Goal: Task Accomplishment & Management: Manage account settings

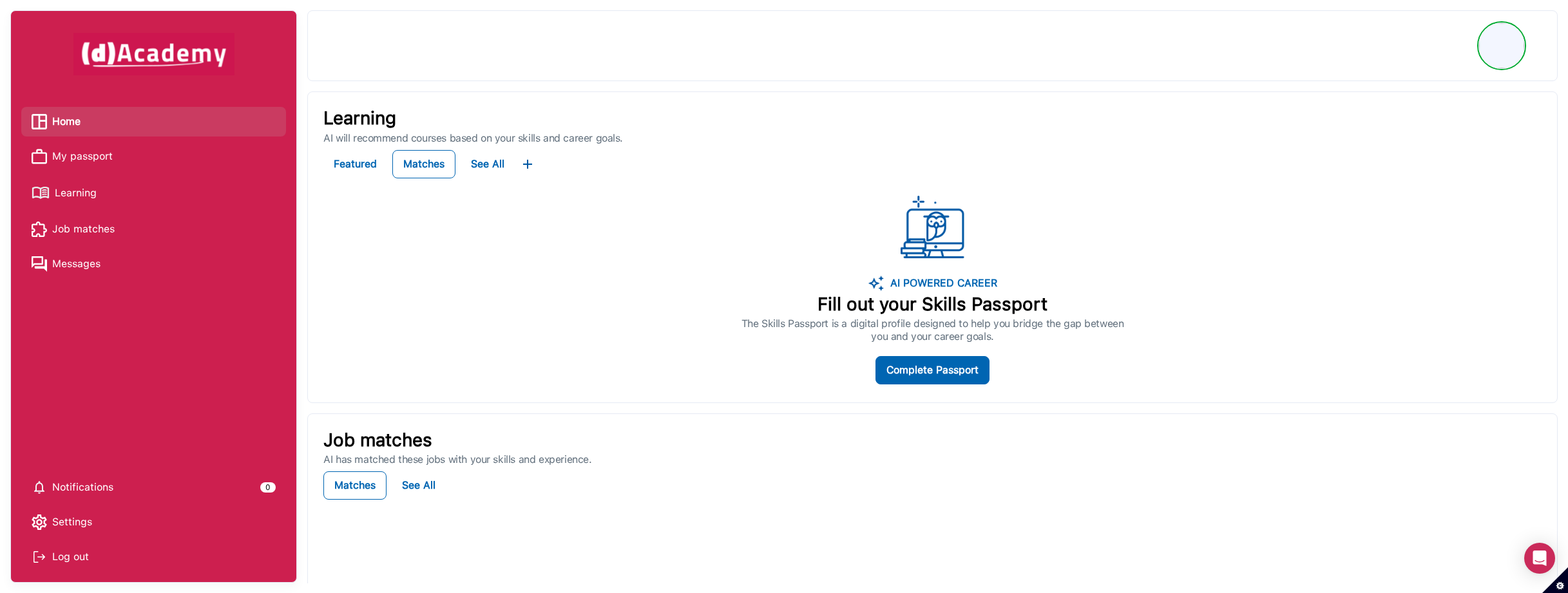
click at [91, 160] on span "My passport" at bounding box center [82, 157] width 60 height 19
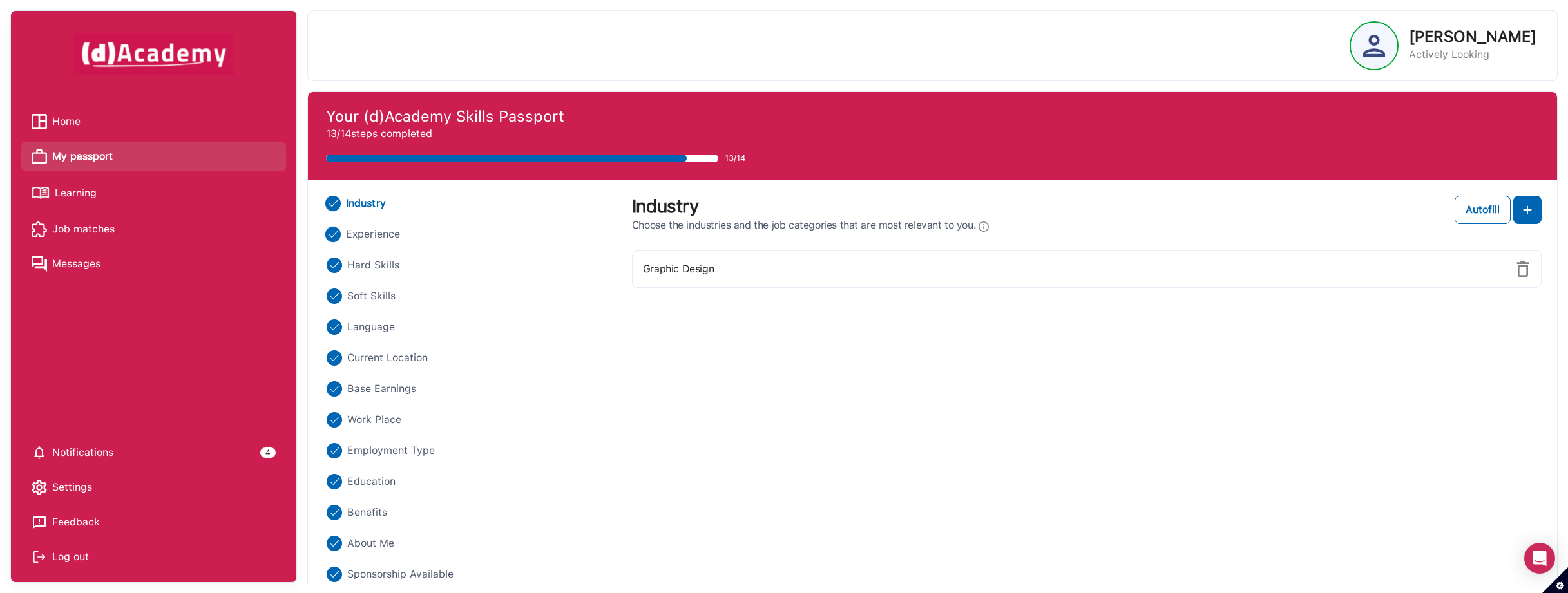
click at [343, 232] on li "Experience" at bounding box center [470, 235] width 296 height 16
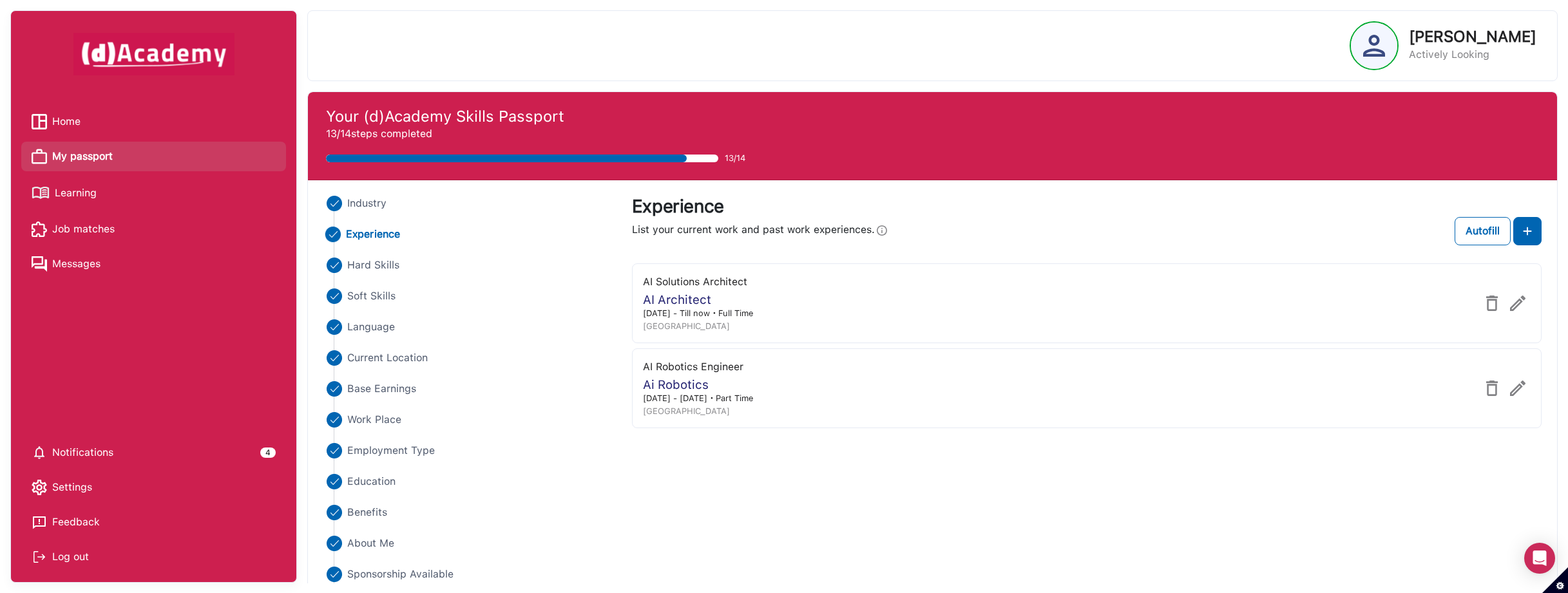
click at [1519, 304] on img at bounding box center [1517, 303] width 16 height 16
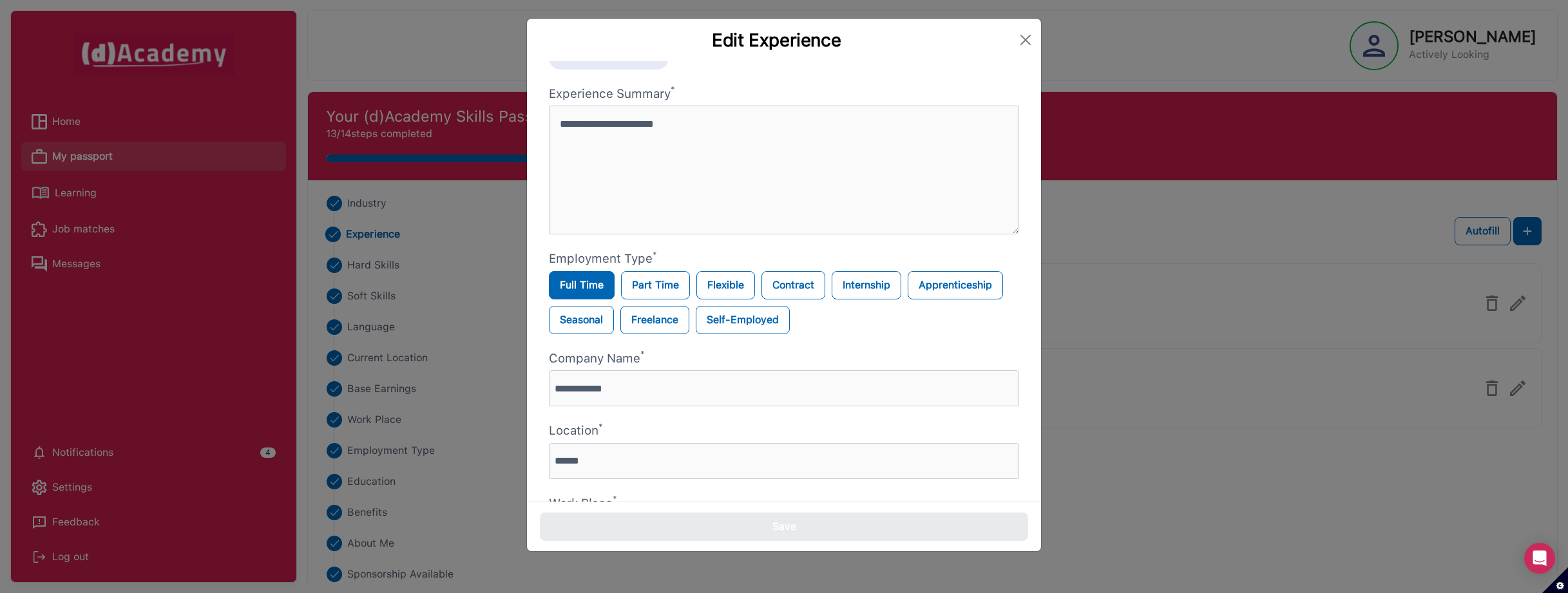
scroll to position [60, 0]
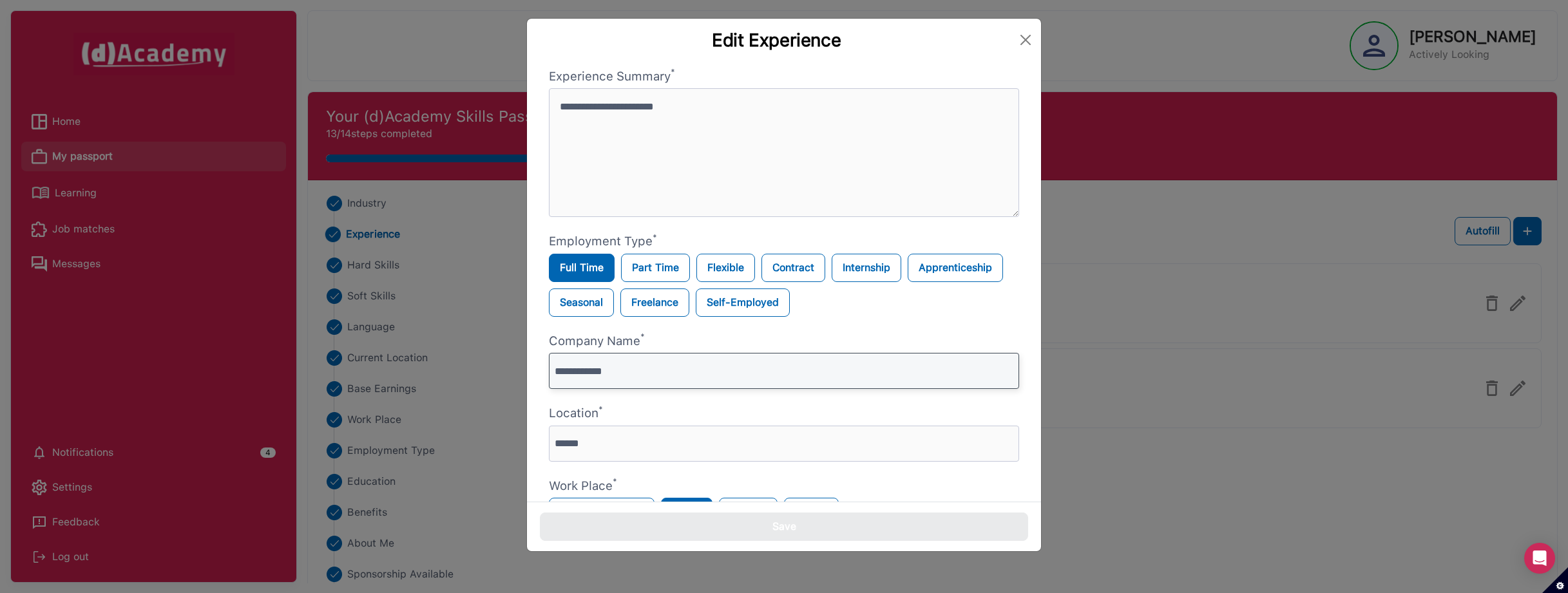
click at [652, 382] on input "**********" at bounding box center [784, 371] width 470 height 36
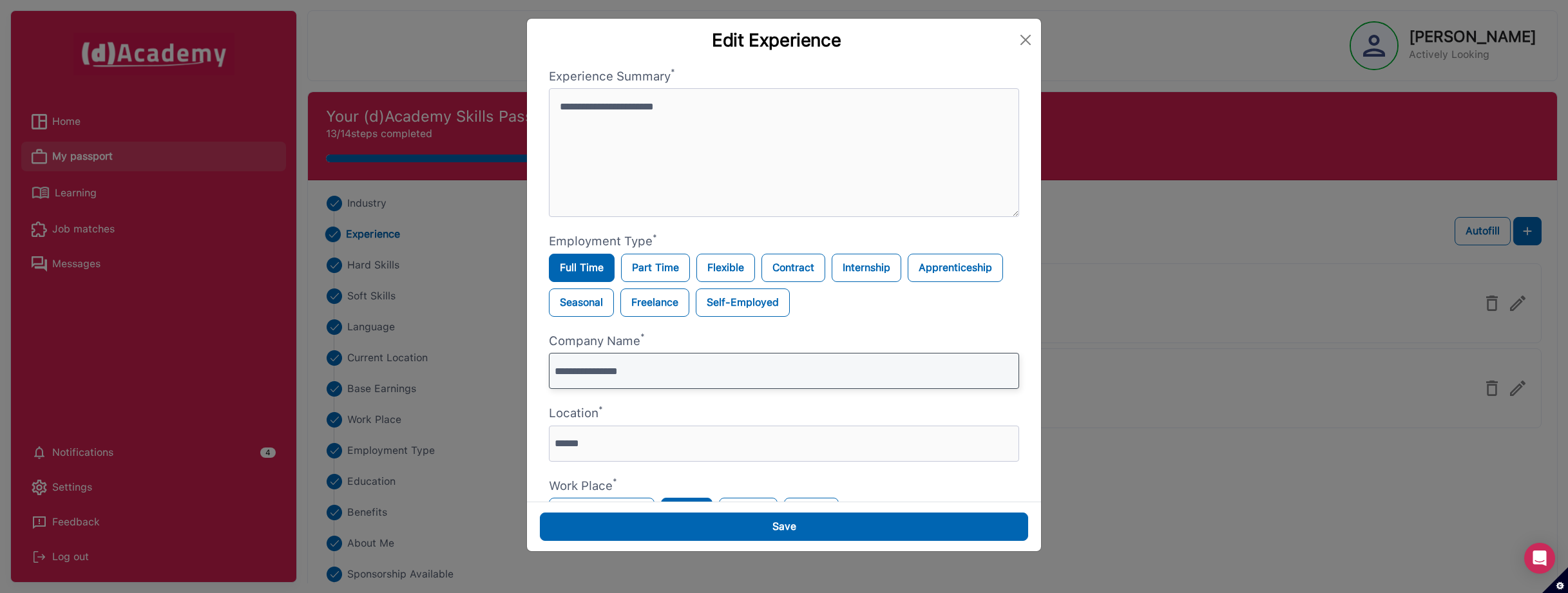
type input "**********"
click at [710, 509] on div "Save" at bounding box center [784, 527] width 514 height 49
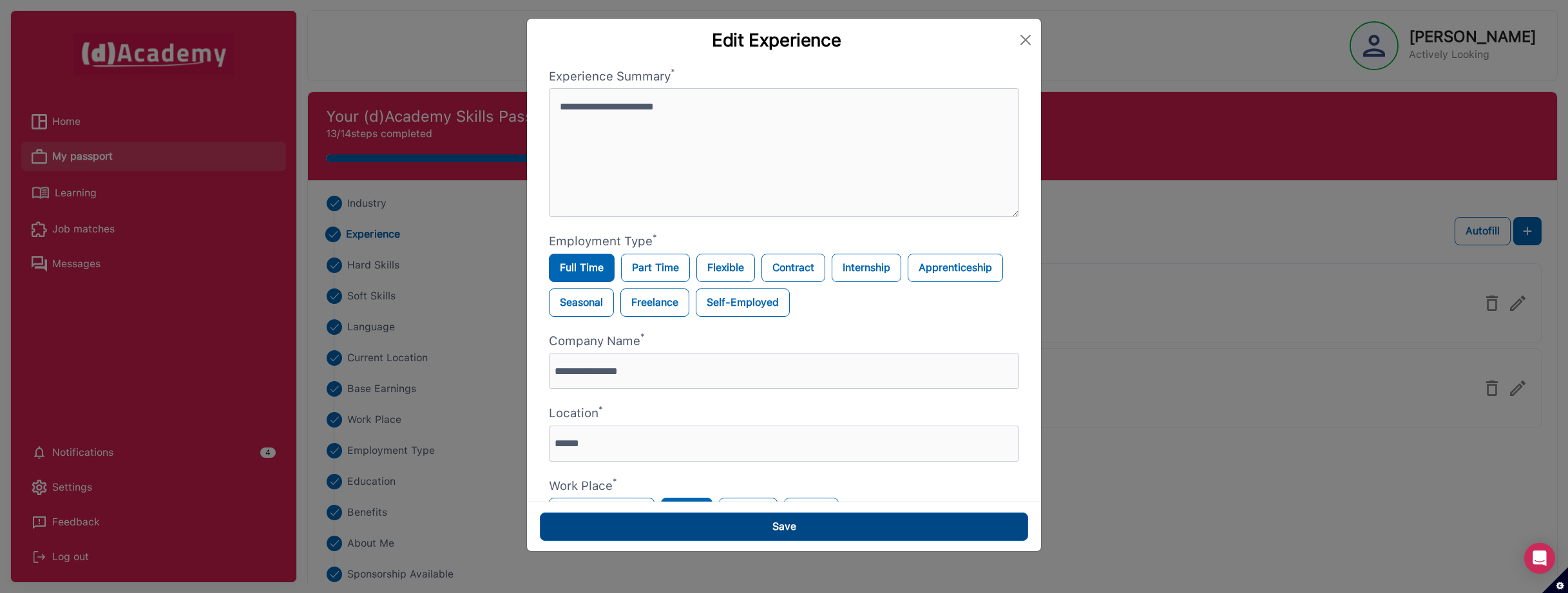
click at [715, 527] on button "Save" at bounding box center [784, 527] width 488 height 28
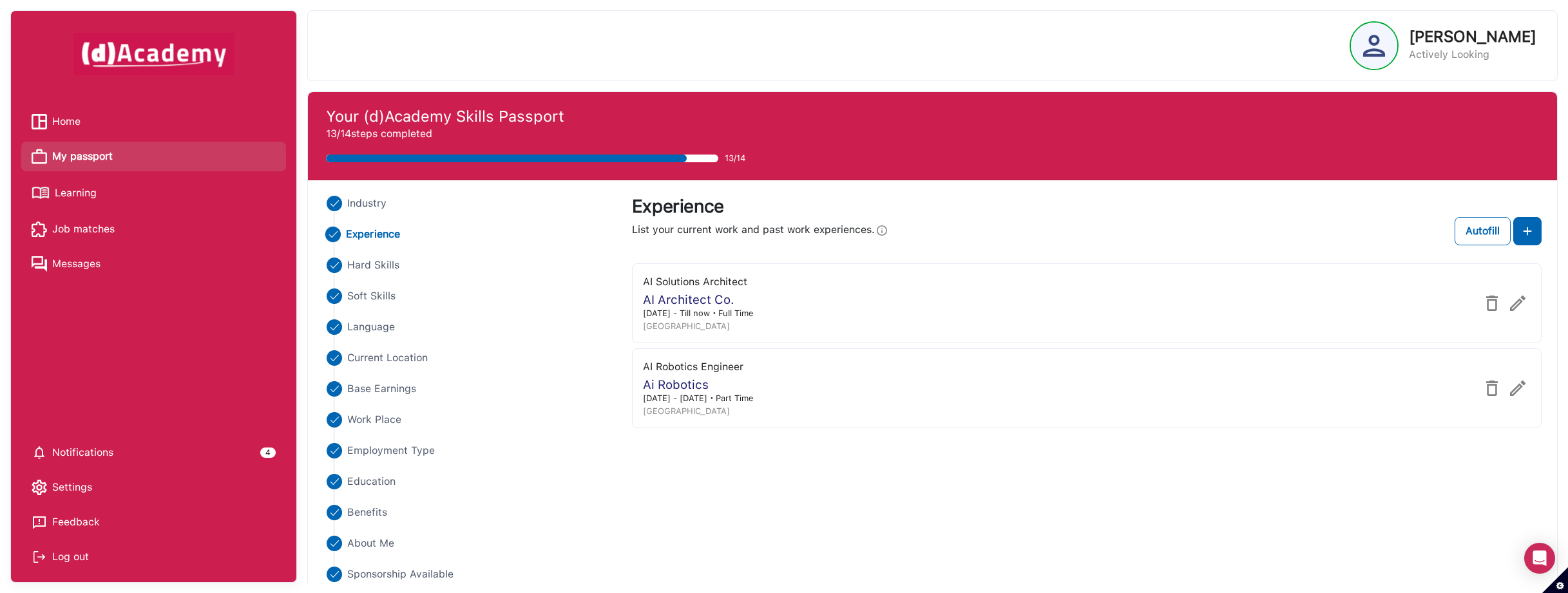
scroll to position [72, 0]
click at [1507, 299] on div at bounding box center [1505, 303] width 52 height 26
click at [1512, 302] on img at bounding box center [1517, 303] width 16 height 16
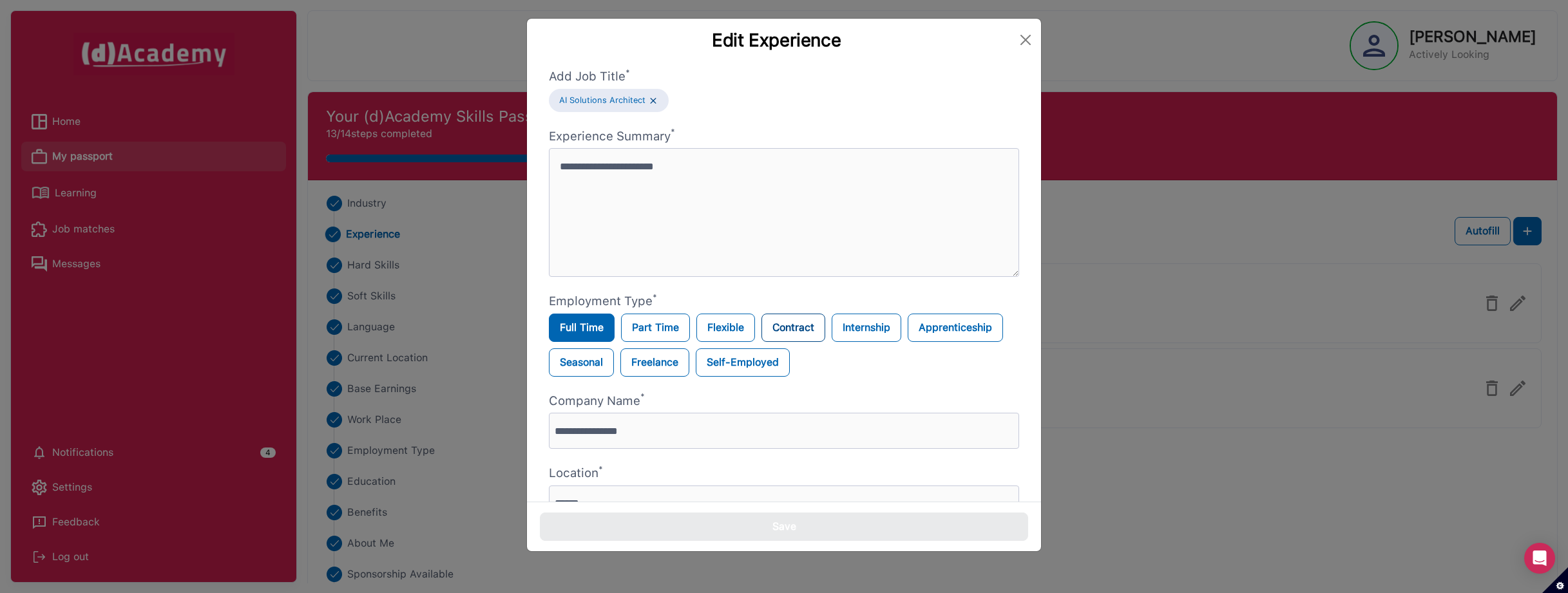
click at [810, 330] on label "Contract" at bounding box center [793, 328] width 63 height 28
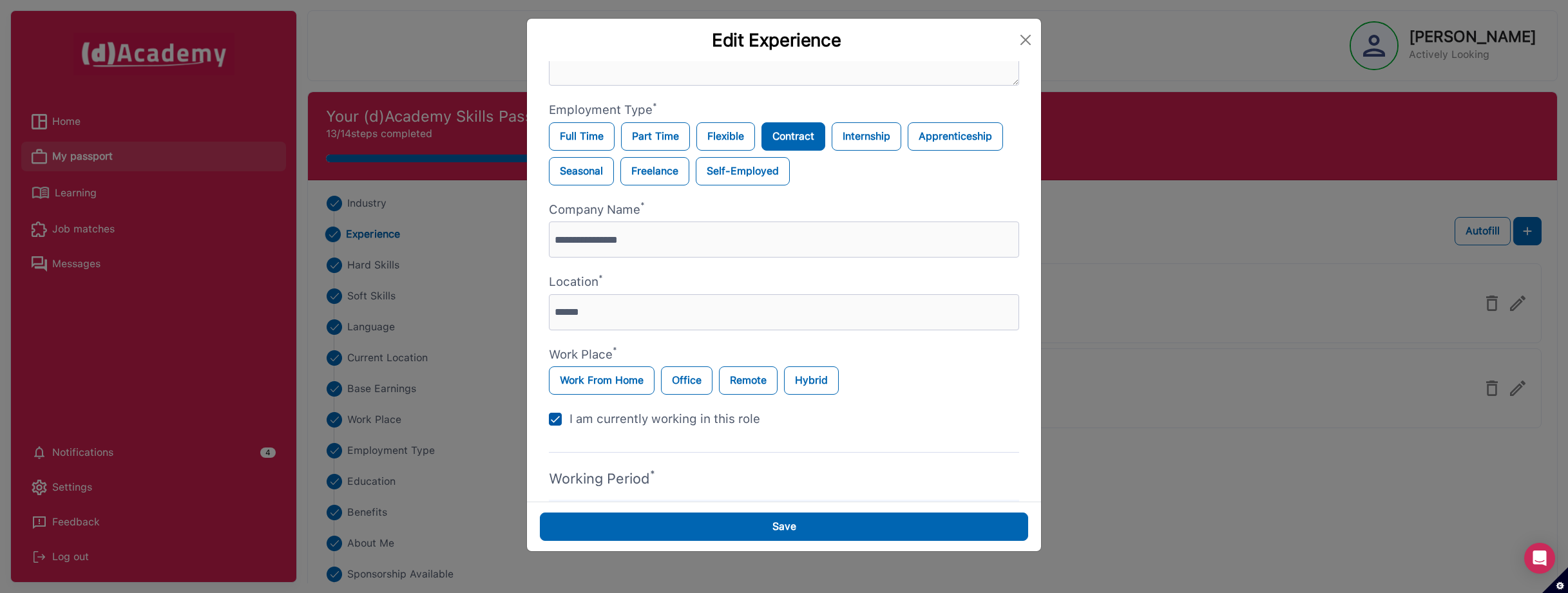
scroll to position [196, 0]
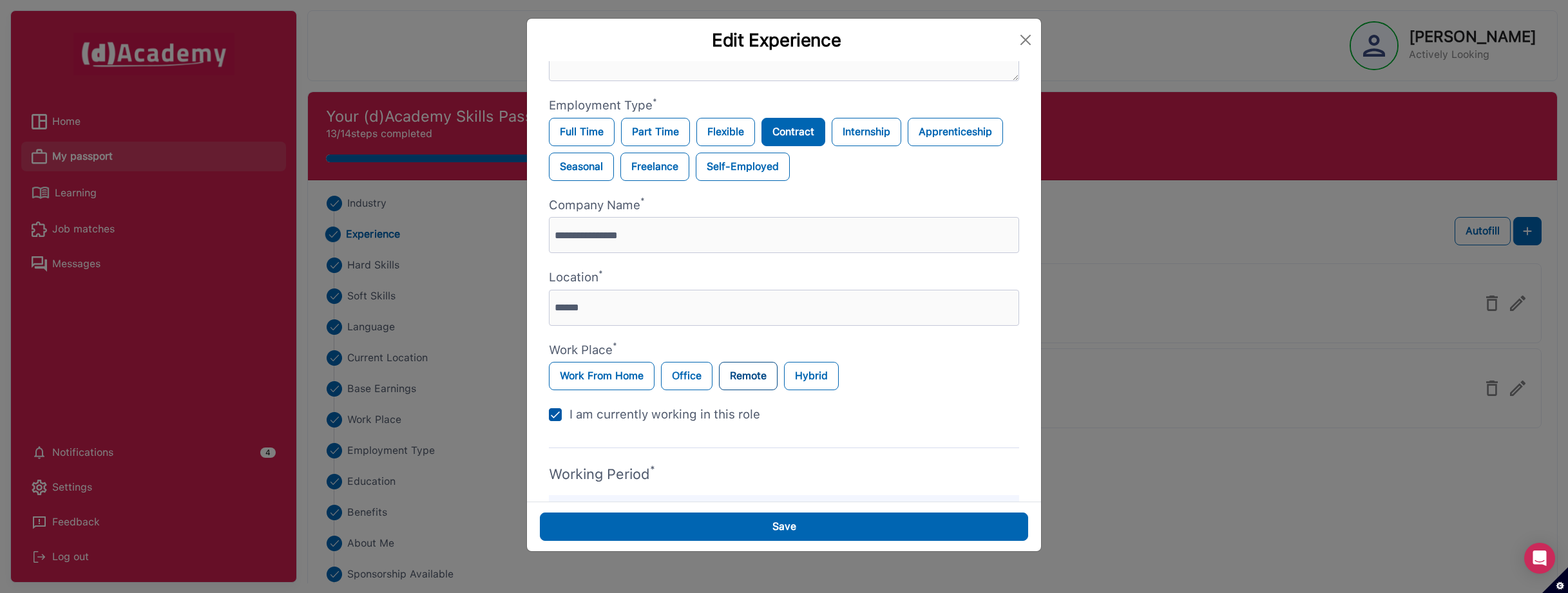
click at [741, 374] on label "Remote" at bounding box center [748, 376] width 58 height 28
click at [603, 139] on label "Full Time" at bounding box center [582, 132] width 66 height 28
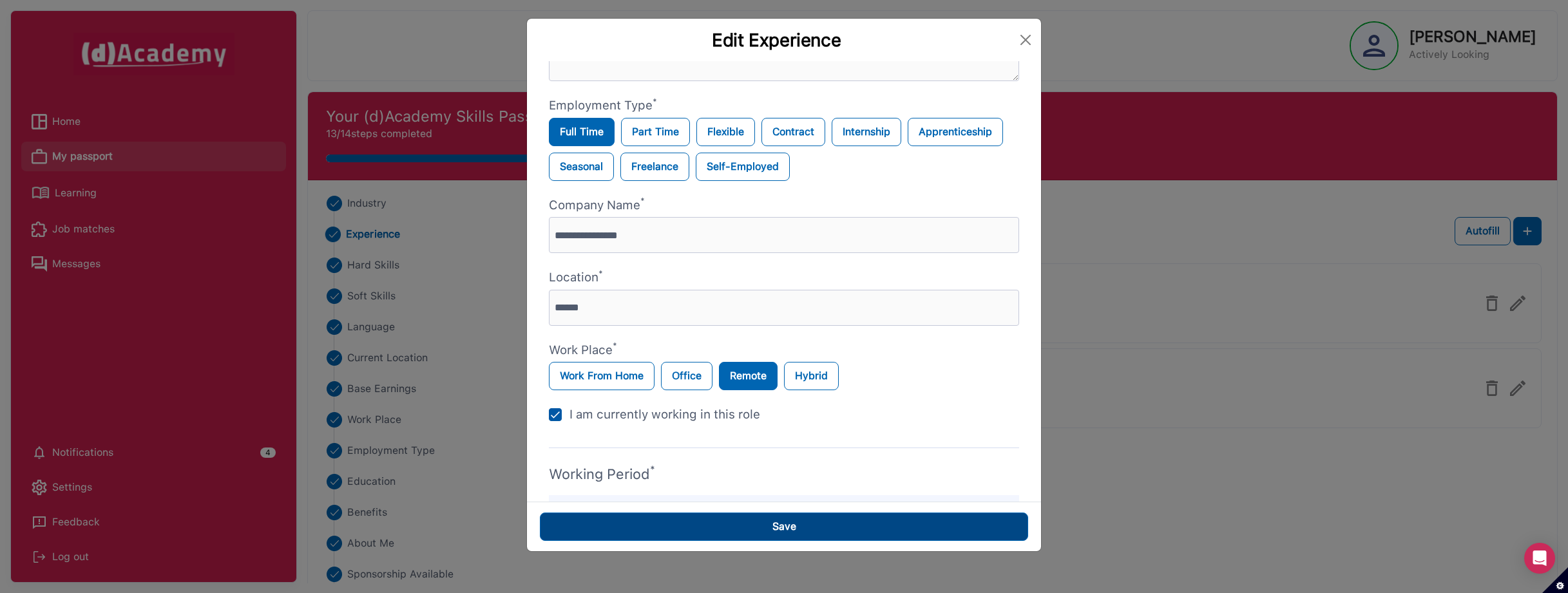
click at [744, 523] on button "Save" at bounding box center [784, 527] width 488 height 28
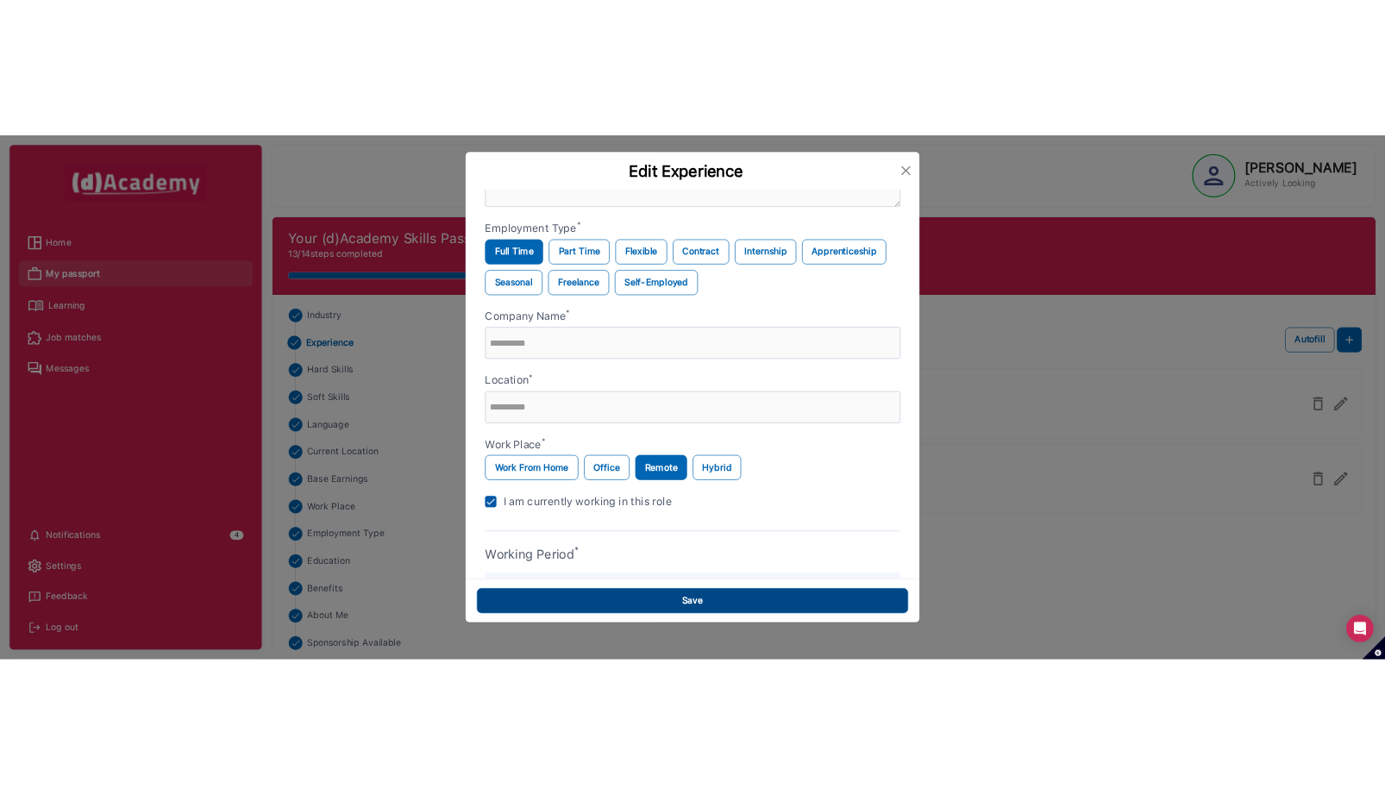
scroll to position [279, 0]
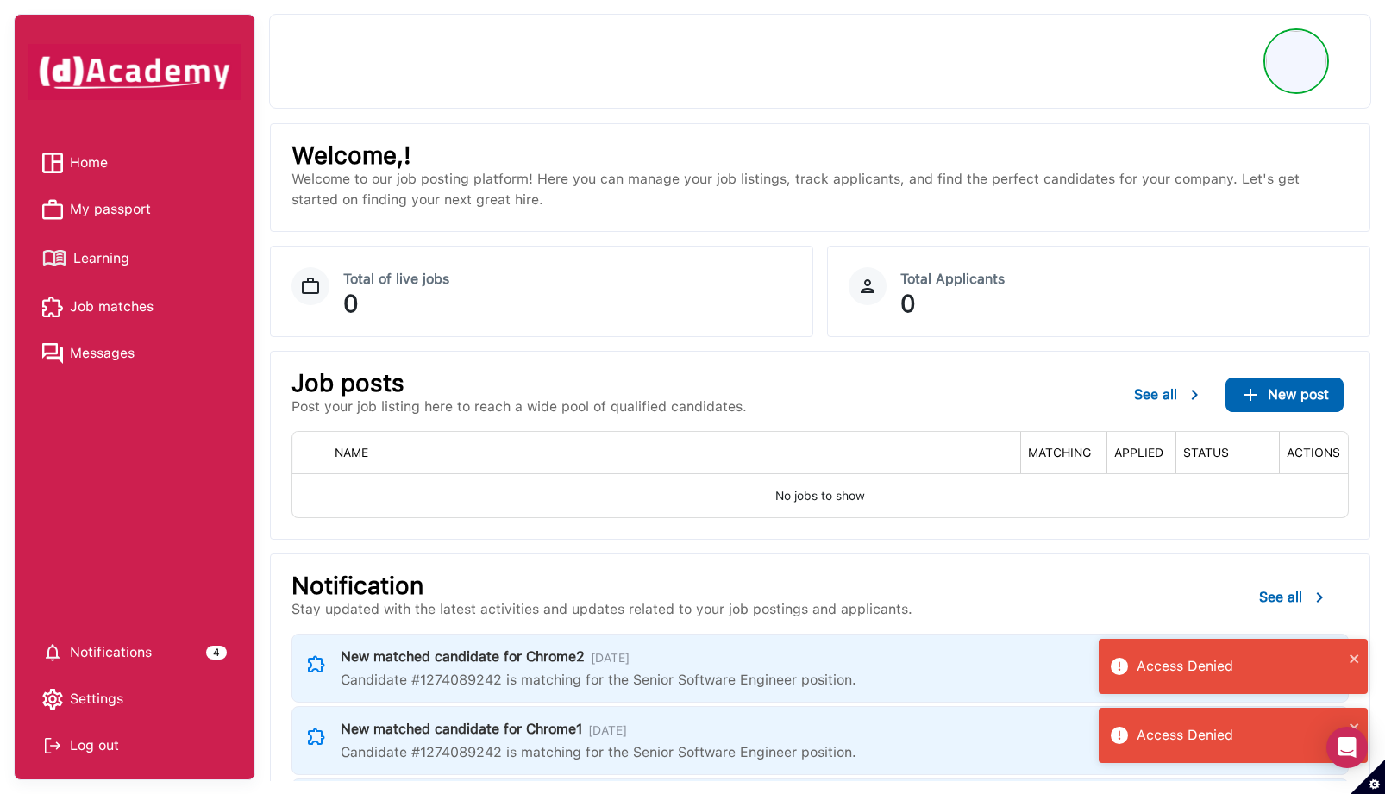
click at [179, 210] on link "My passport" at bounding box center [134, 210] width 185 height 26
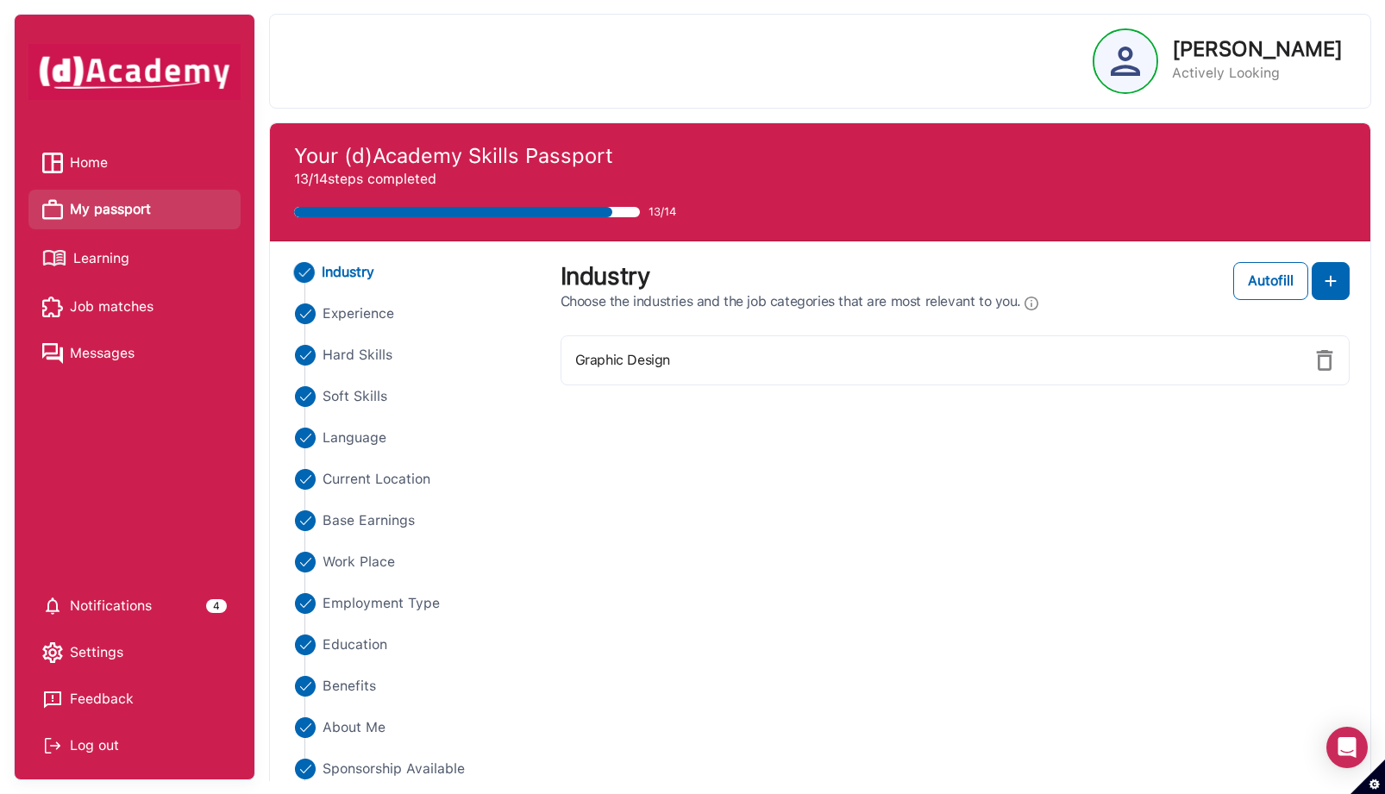
click at [144, 298] on span "Job matches" at bounding box center [112, 307] width 84 height 26
